Goal: Task Accomplishment & Management: Use online tool/utility

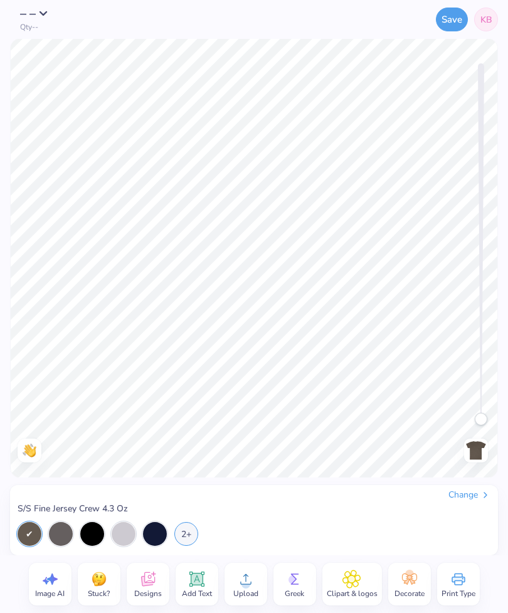
click at [469, 486] on div "Change S/S Fine Jersey Crew 4.3 Oz 2+" at bounding box center [254, 520] width 488 height 70
click at [467, 494] on div "Change" at bounding box center [470, 495] width 42 height 11
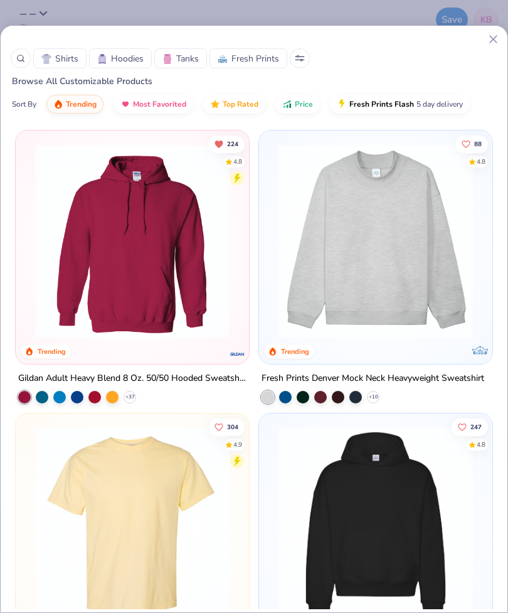
click at [69, 63] on span "Shirts" at bounding box center [66, 58] width 23 height 13
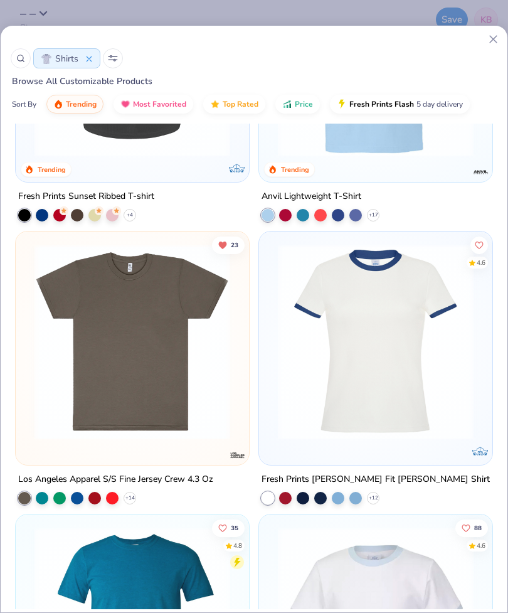
scroll to position [1597, 0]
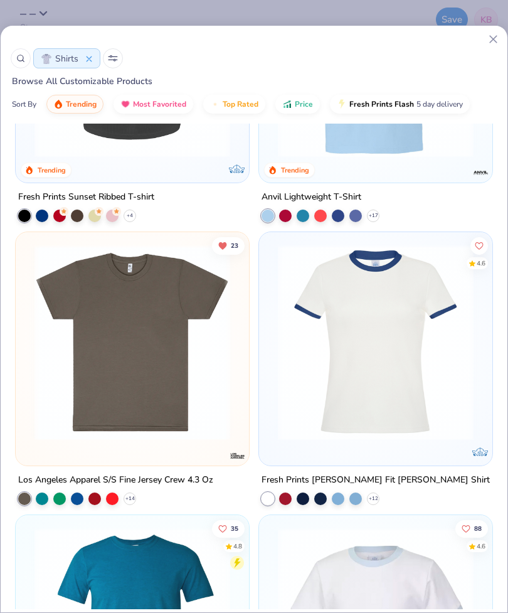
click at [0, 0] on icon at bounding box center [0, 0] width 0 height 0
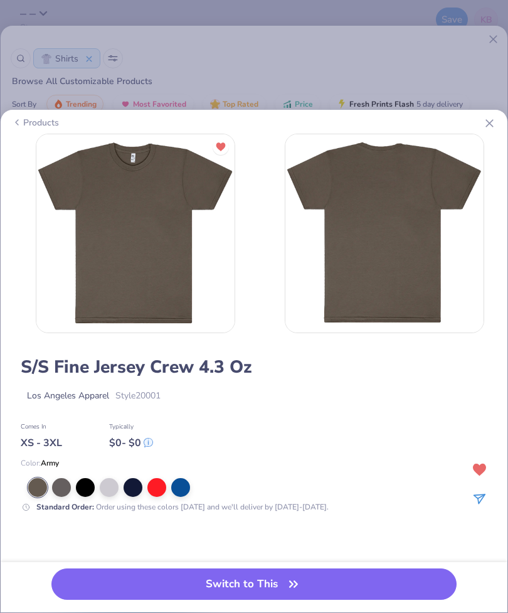
click at [485, 127] on icon at bounding box center [489, 123] width 13 height 13
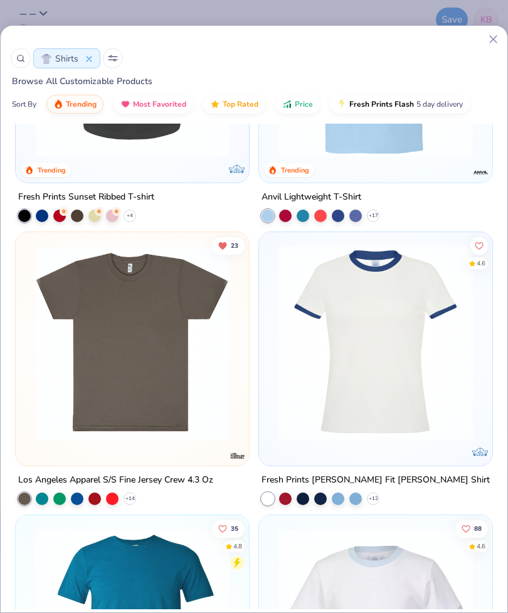
click at [491, 43] on line at bounding box center [493, 39] width 7 height 7
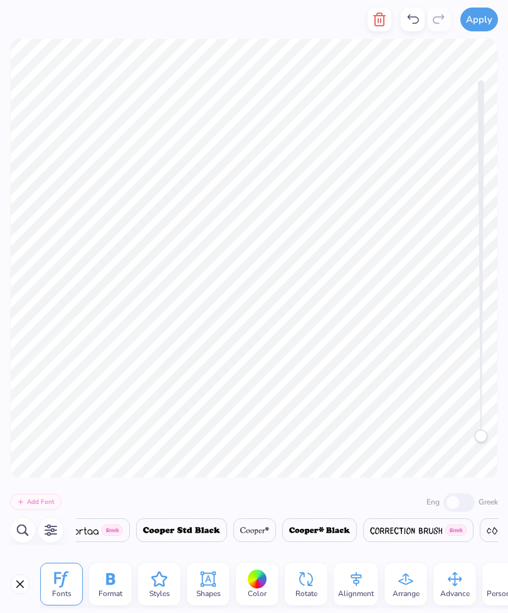
scroll to position [0, 7295]
click at [204, 587] on icon at bounding box center [208, 579] width 19 height 19
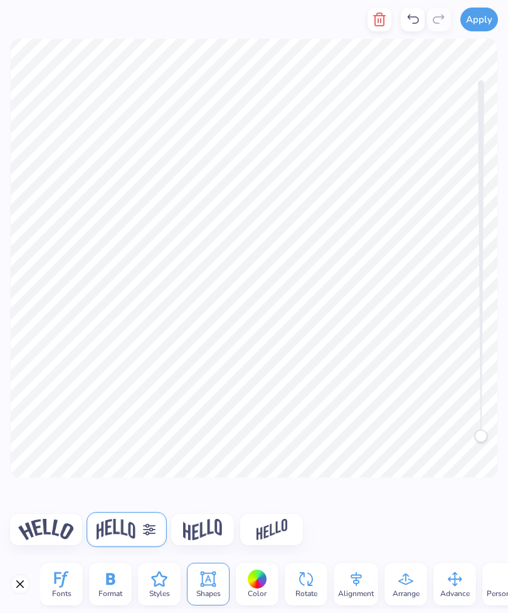
click at [154, 530] on icon at bounding box center [150, 530] width 13 height 12
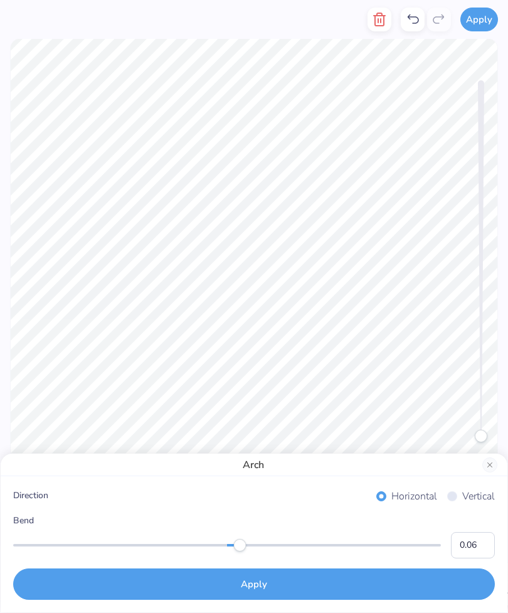
click at [483, 542] on input "0.06" at bounding box center [473, 545] width 44 height 26
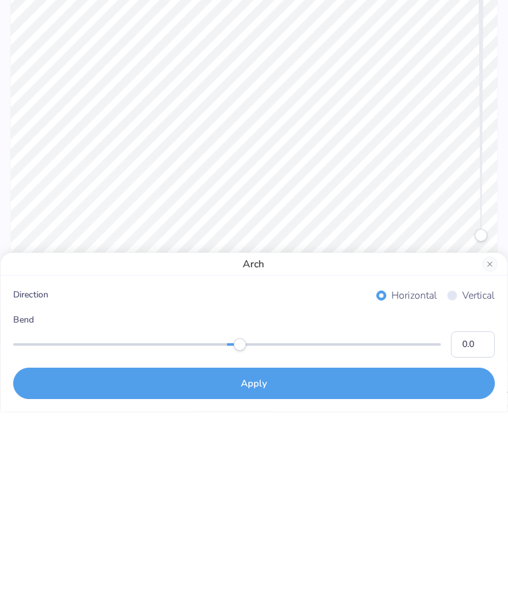
type input "0.04"
click at [247, 569] on button "Apply" at bounding box center [254, 584] width 482 height 31
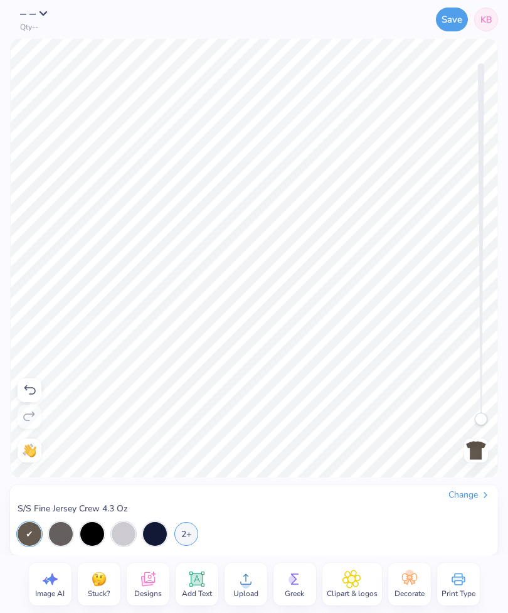
click at [456, 24] on button "Save" at bounding box center [452, 20] width 32 height 24
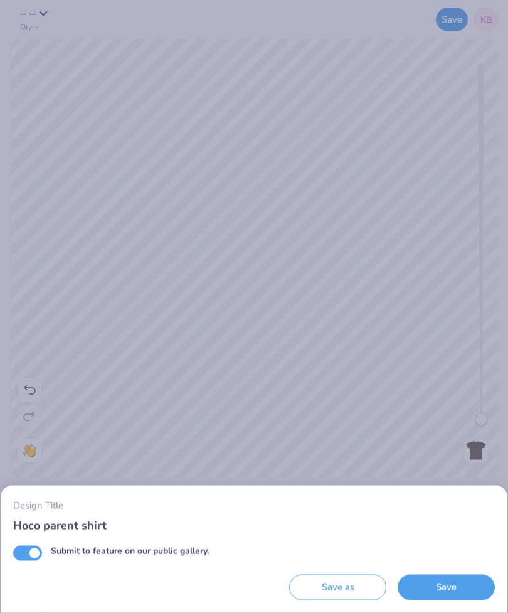
click at [435, 590] on button "Save" at bounding box center [446, 588] width 97 height 26
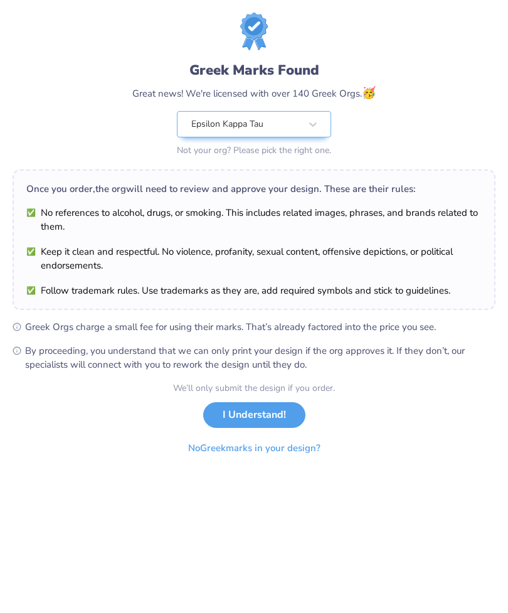
click at [249, 417] on button "I Understand!" at bounding box center [254, 415] width 102 height 26
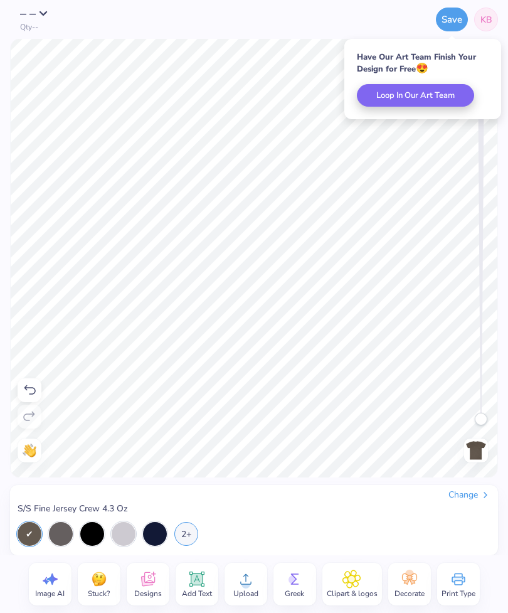
click at [487, 18] on span "KB" at bounding box center [487, 19] width 12 height 13
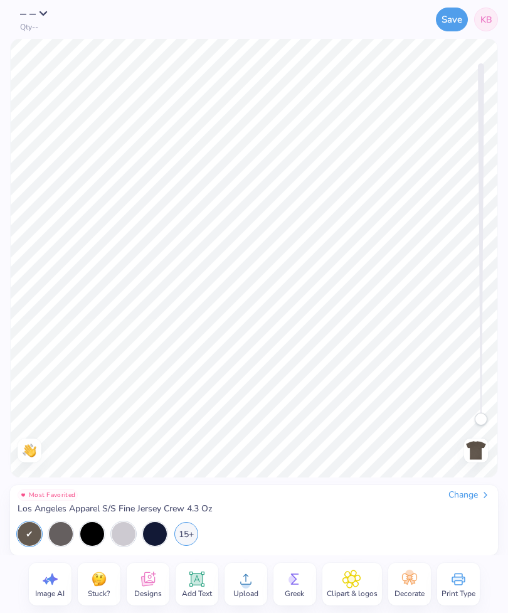
click at [193, 528] on div "15+" at bounding box center [186, 534] width 24 height 24
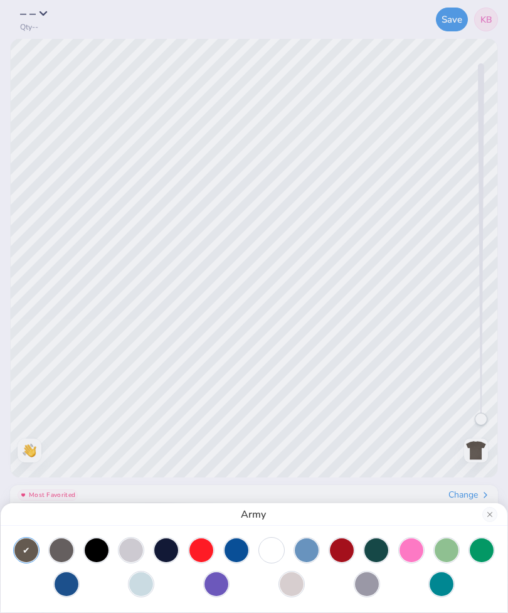
click at [269, 549] on div at bounding box center [272, 551] width 24 height 24
click at [67, 241] on div "White" at bounding box center [254, 306] width 508 height 613
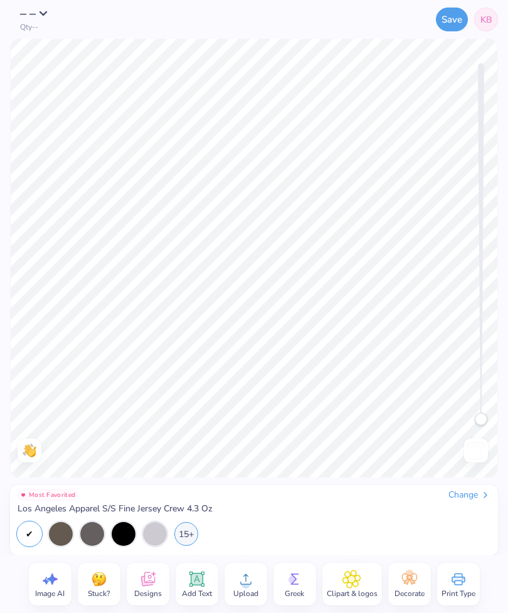
click at [154, 581] on icon at bounding box center [148, 579] width 19 height 19
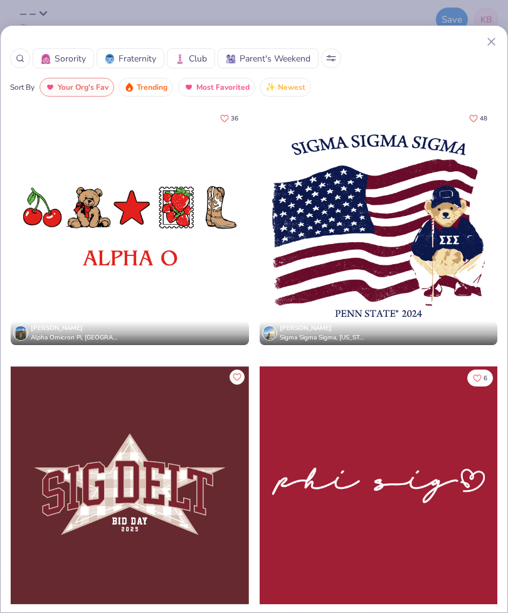
click at [336, 51] on button at bounding box center [331, 58] width 20 height 20
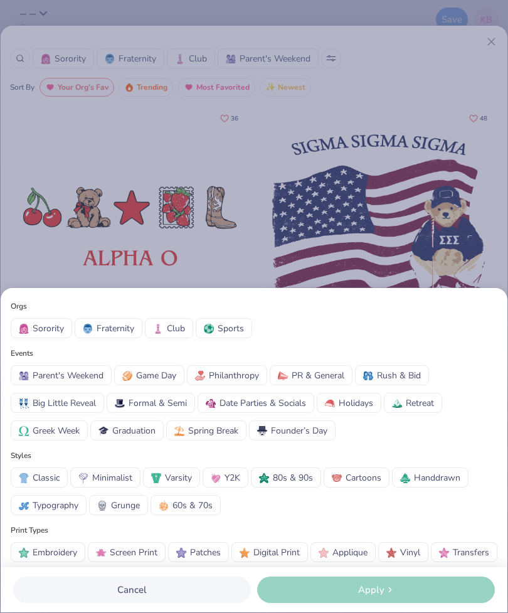
click at [307, 190] on div "Orgs Sorority Fraternity Club Sports Events Parent's Weekend Game Day Philanthr…" at bounding box center [254, 306] width 508 height 613
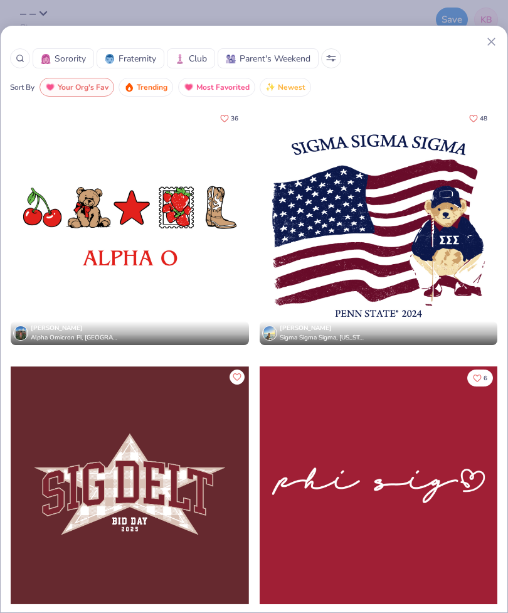
click at [29, 56] on div at bounding box center [20, 58] width 20 height 20
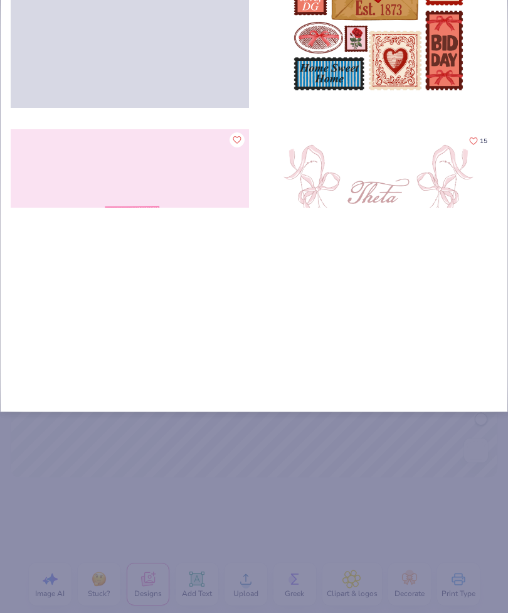
type input "Ba"
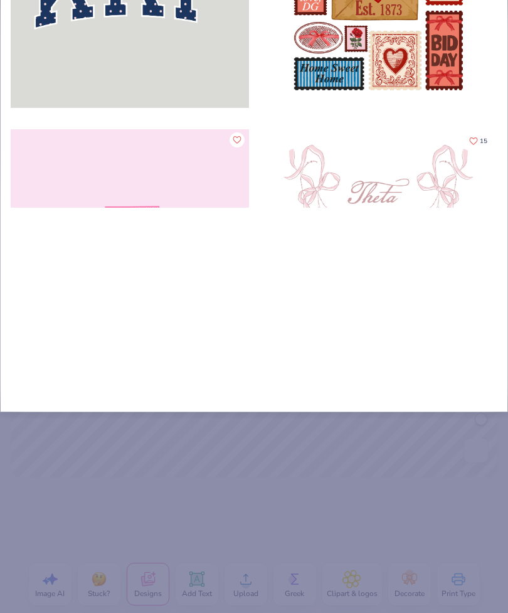
type input "Bas"
type input "Base"
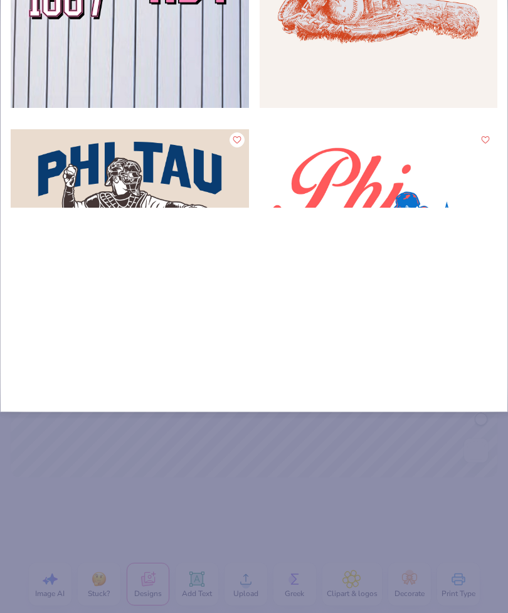
type input "Baseball"
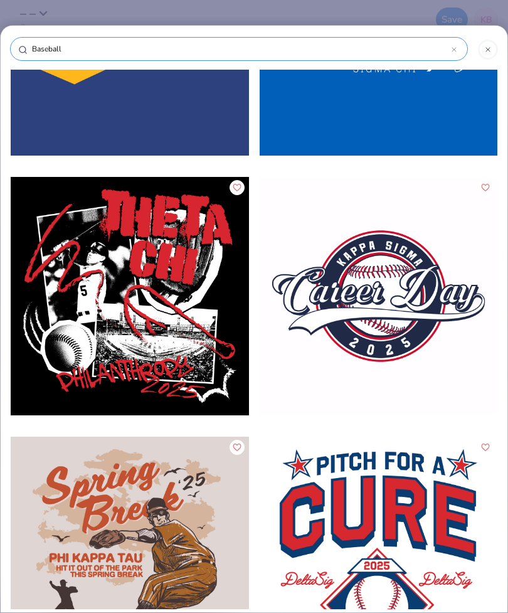
scroll to position [3536, 0]
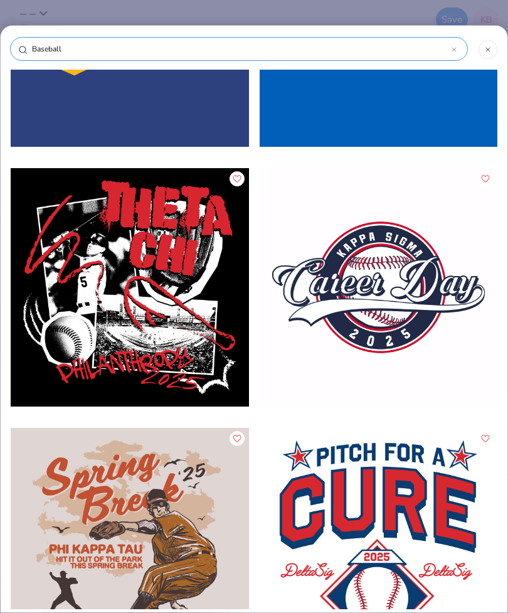
type input "Baseball"
click at [445, 291] on div at bounding box center [379, 287] width 239 height 239
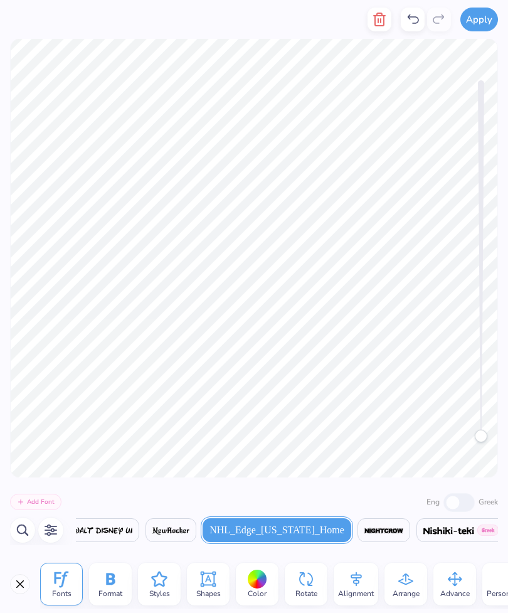
scroll to position [0, 17562]
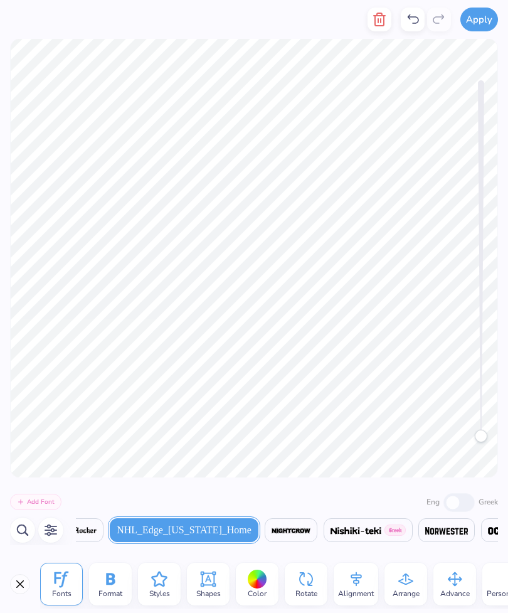
click at [384, 19] on icon "button" at bounding box center [379, 19] width 15 height 15
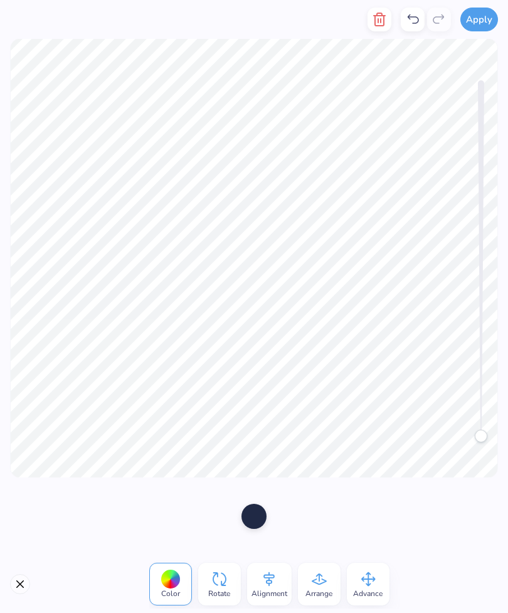
click at [383, 20] on icon "button" at bounding box center [379, 19] width 15 height 15
click at [375, 18] on icon "button" at bounding box center [379, 19] width 15 height 15
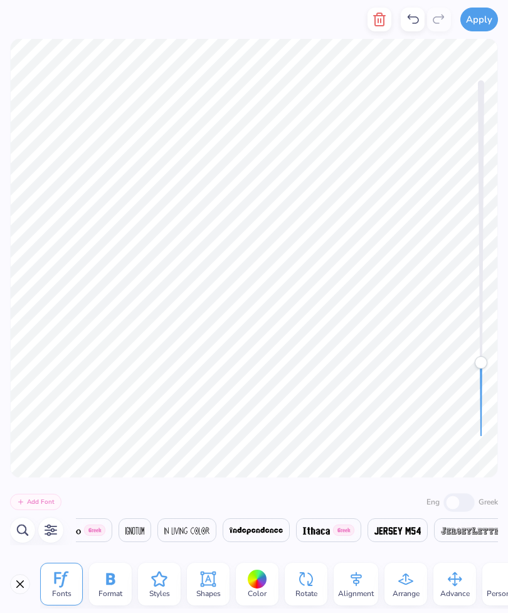
scroll to position [0, 14886]
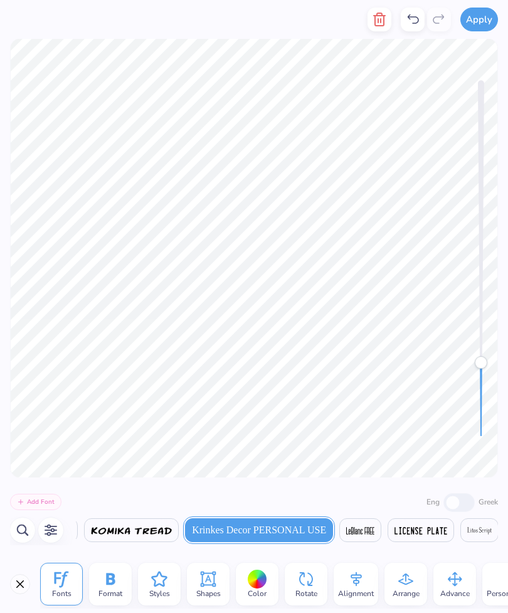
click at [417, 18] on icon at bounding box center [412, 19] width 15 height 15
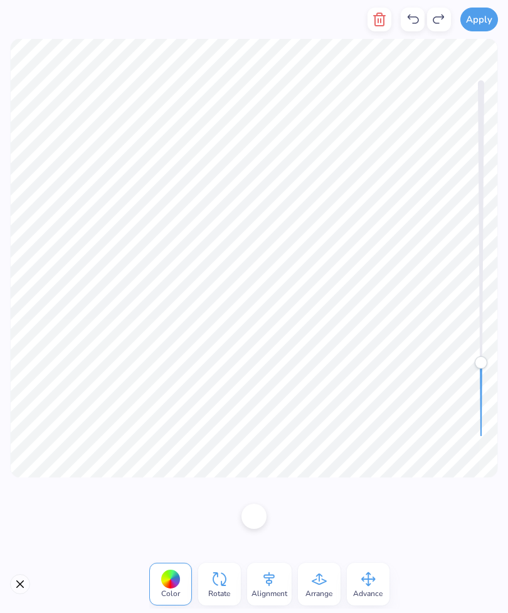
click at [379, 23] on icon "button" at bounding box center [379, 19] width 15 height 15
click at [382, 24] on icon "button" at bounding box center [379, 19] width 15 height 15
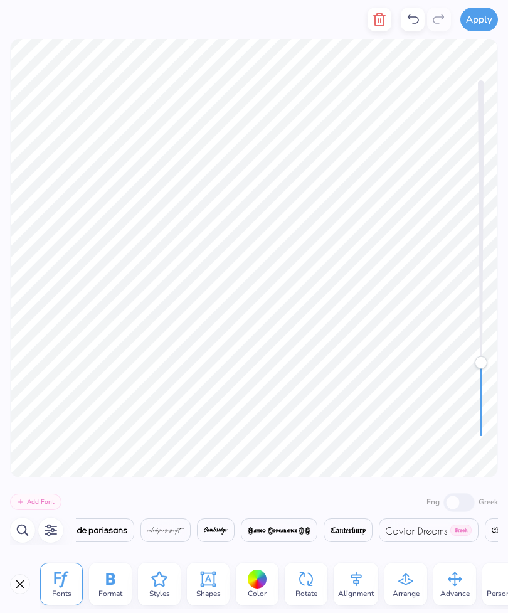
scroll to position [0, 12616]
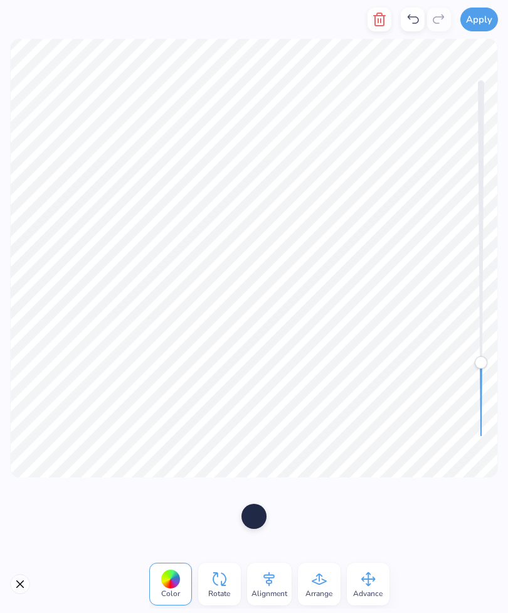
click at [378, 19] on line "button" at bounding box center [378, 21] width 0 height 4
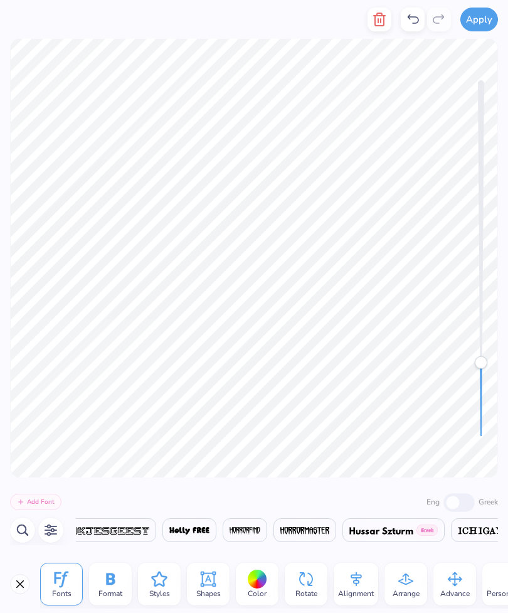
scroll to position [0, 14886]
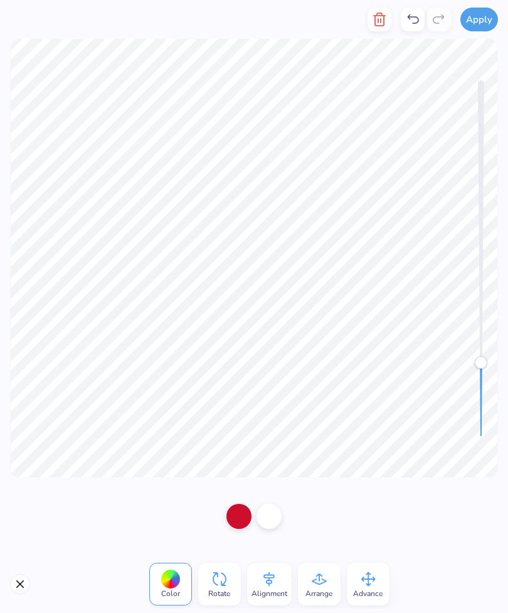
click at [377, 21] on icon "button" at bounding box center [379, 19] width 9 height 13
click at [240, 515] on div at bounding box center [239, 516] width 25 height 25
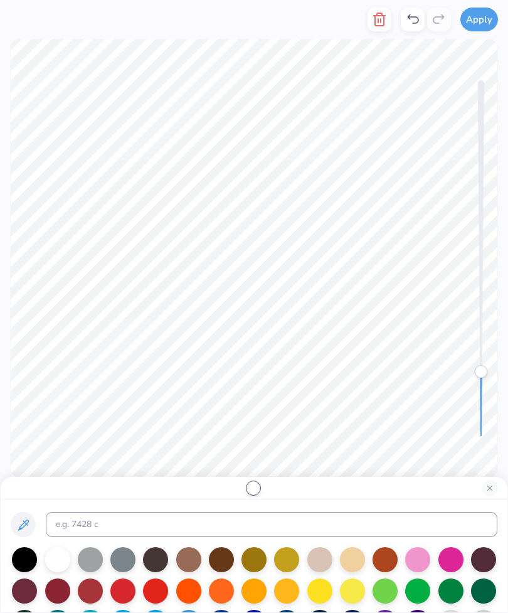
click at [24, 550] on div at bounding box center [24, 559] width 25 height 25
click at [488, 501] on div at bounding box center [254, 556] width 507 height 113
click at [489, 487] on button "Close" at bounding box center [490, 488] width 15 height 15
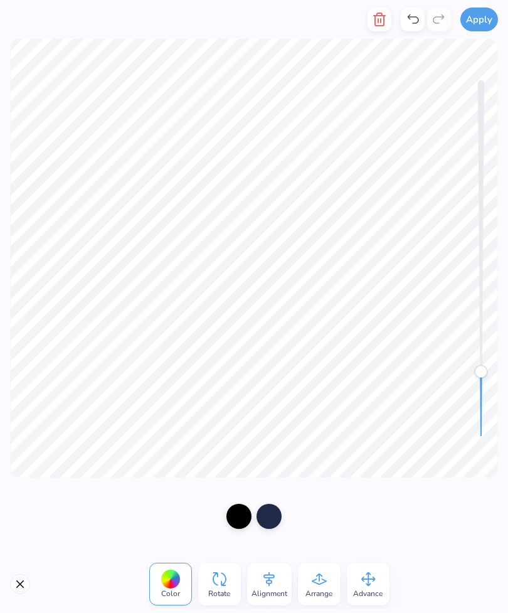
click at [272, 523] on div at bounding box center [269, 516] width 25 height 25
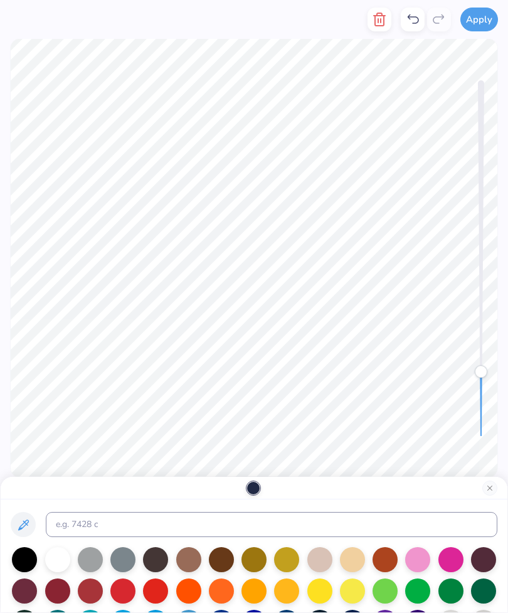
click at [91, 600] on div at bounding box center [90, 591] width 25 height 25
click at [128, 588] on div at bounding box center [122, 591] width 25 height 25
click at [89, 599] on div at bounding box center [90, 591] width 25 height 25
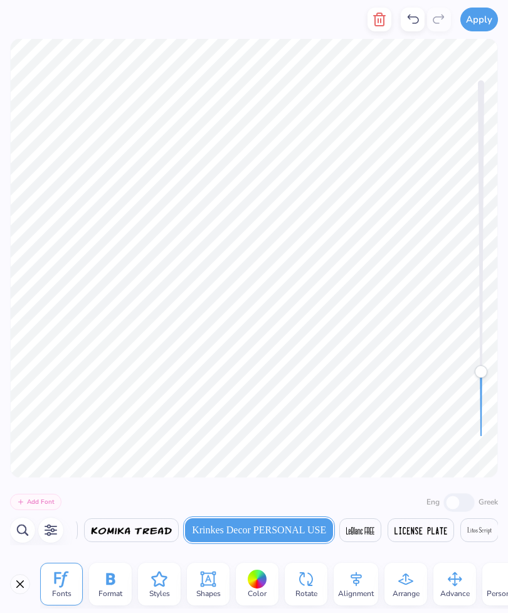
scroll to position [0, 1]
type textarea "C"
type textarea "Parent"
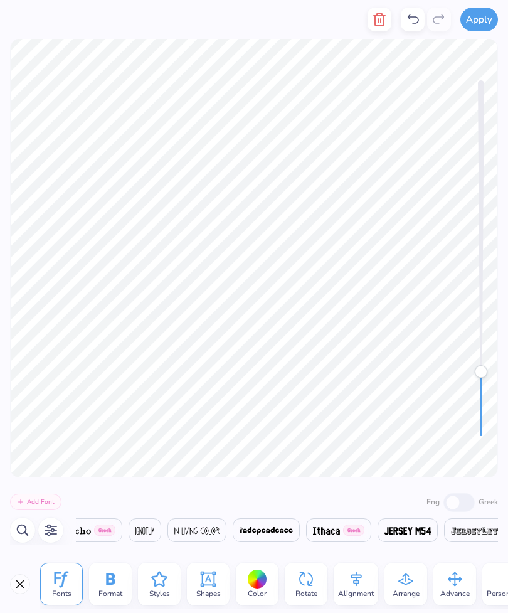
scroll to position [0, 14886]
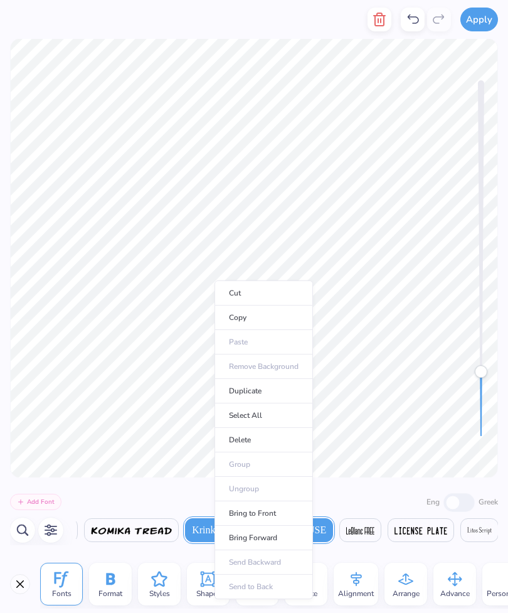
click at [217, 348] on ul "Cut Copy Paste Remove Background Duplicate Select All Delete Group Ungroup Brin…" at bounding box center [264, 440] width 99 height 319
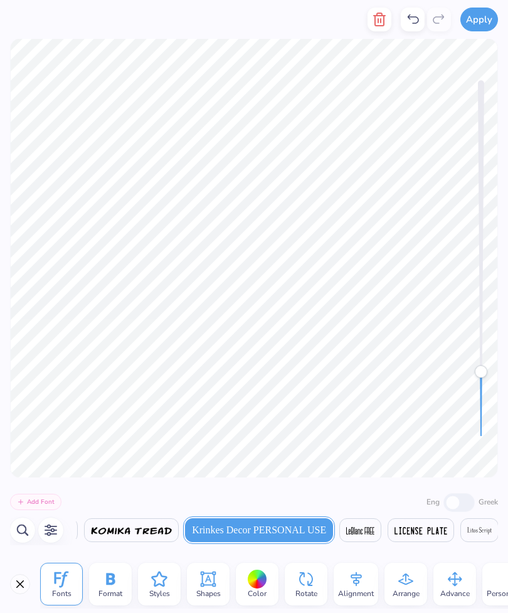
click at [414, 571] on icon at bounding box center [406, 579] width 19 height 19
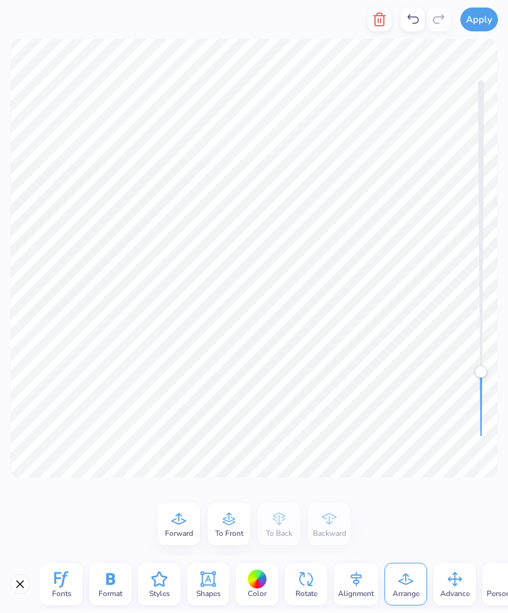
click at [233, 520] on icon at bounding box center [229, 519] width 13 height 13
click at [233, 519] on div "Forward To Front To Back Backward" at bounding box center [254, 524] width 193 height 43
